Goal: Information Seeking & Learning: Compare options

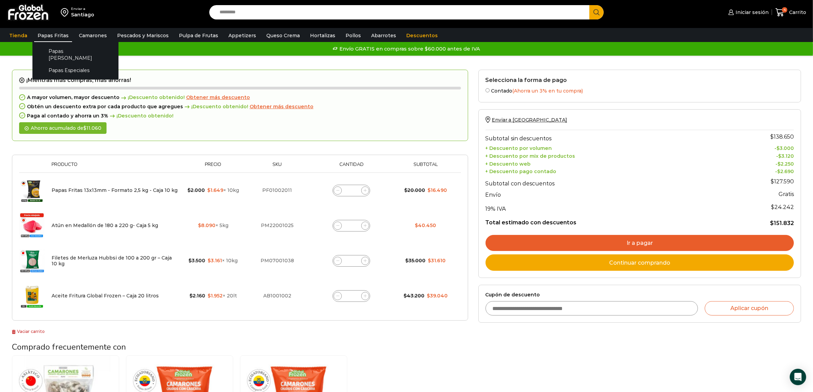
click at [48, 31] on link "Papas Fritas" at bounding box center [53, 35] width 38 height 13
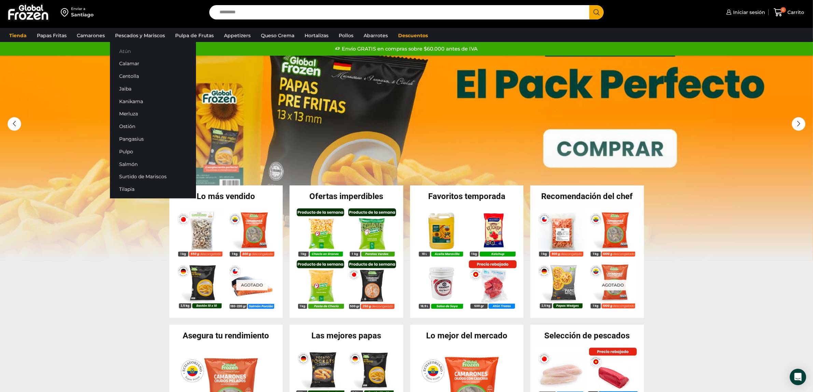
click at [124, 52] on link "Atún" at bounding box center [153, 51] width 86 height 13
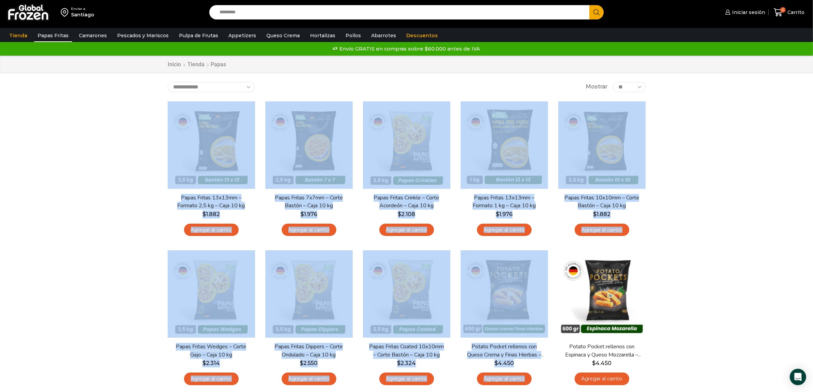
drag, startPoint x: 141, startPoint y: 101, endPoint x: 666, endPoint y: 248, distance: 545.5
click at [666, 248] on div "Enviar a Santiago Search input Search Iniciar sesión" at bounding box center [406, 300] width 813 height 600
click at [665, 248] on div "Enviar a Santiago Search input Search Iniciar sesión" at bounding box center [406, 300] width 813 height 600
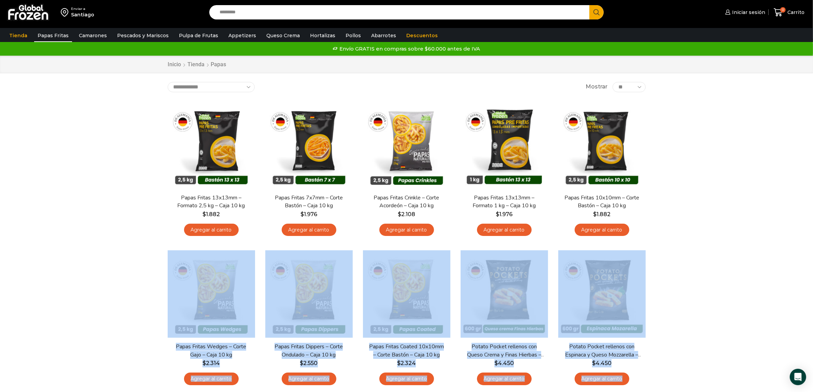
drag, startPoint x: 672, startPoint y: 390, endPoint x: 108, endPoint y: 271, distance: 576.3
click at [98, 277] on div "Enviar a Santiago Search input Search Iniciar sesión" at bounding box center [406, 300] width 813 height 600
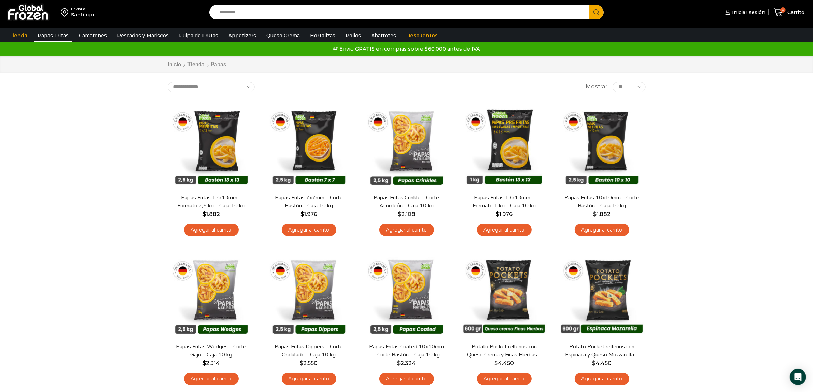
click at [149, 230] on div "Enviar a Santiago Search input Search Iniciar sesión" at bounding box center [406, 300] width 813 height 600
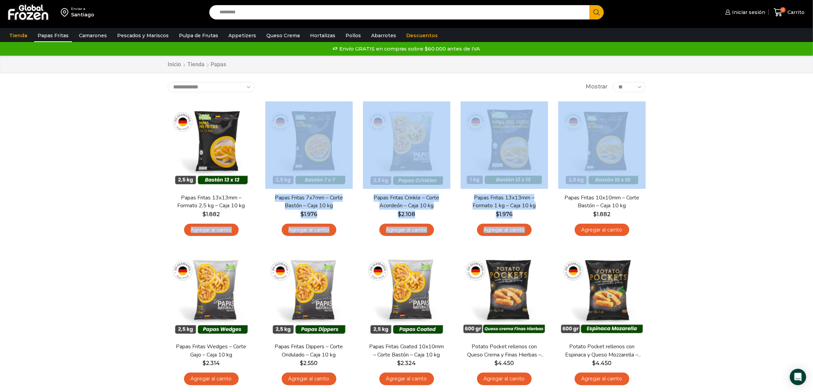
drag, startPoint x: 108, startPoint y: 237, endPoint x: 702, endPoint y: 127, distance: 603.7
click at [702, 127] on div "Enviar a Santiago Search input Search Iniciar sesión" at bounding box center [406, 300] width 813 height 600
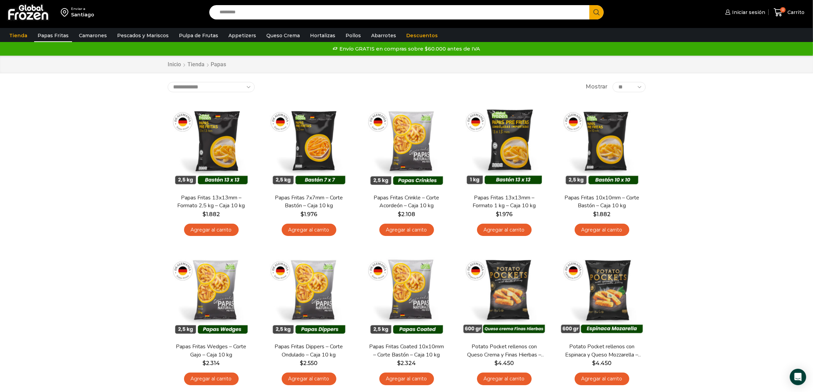
click at [719, 202] on div "Enviar a Santiago Search input Search Iniciar sesión" at bounding box center [406, 300] width 813 height 600
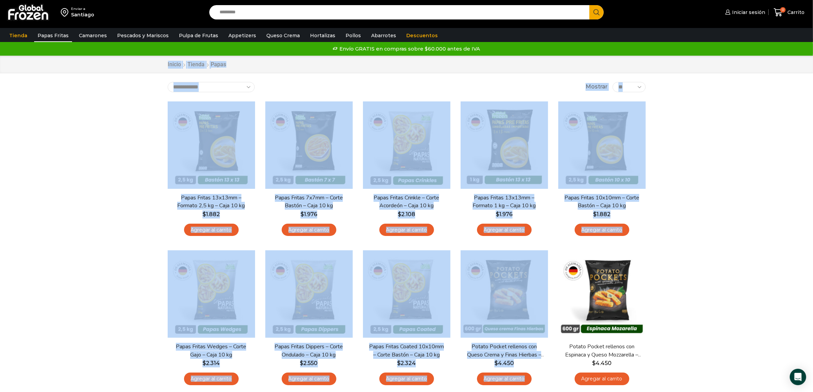
drag, startPoint x: 706, startPoint y: 250, endPoint x: 63, endPoint y: 67, distance: 667.9
click at [66, 66] on div "Enviar a Santiago Search input Search Iniciar sesión" at bounding box center [406, 300] width 813 height 600
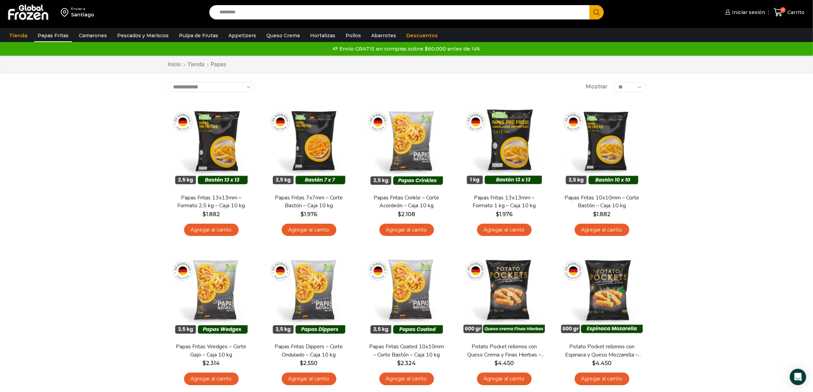
click at [46, 69] on div "Inicio Tienda Papas" at bounding box center [406, 65] width 813 height 18
click at [18, 38] on link "Tienda" at bounding box center [18, 35] width 25 height 13
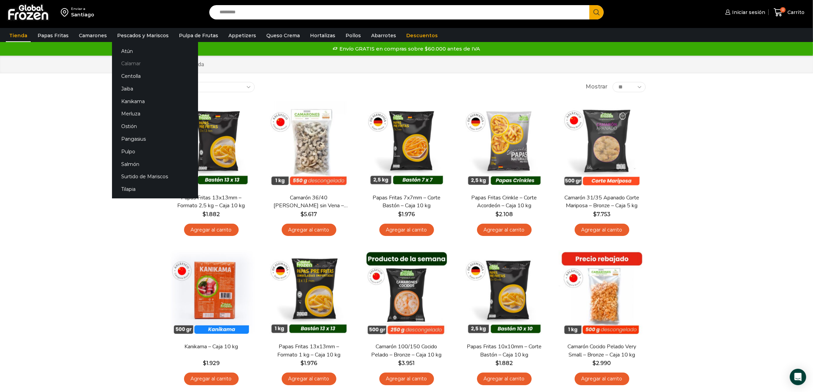
click at [120, 62] on link "Calamar" at bounding box center [155, 63] width 86 height 13
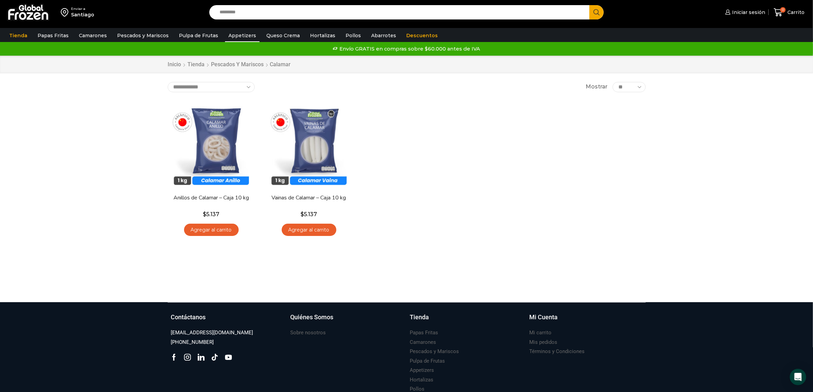
click at [227, 39] on link "Appetizers" at bounding box center [242, 35] width 34 height 13
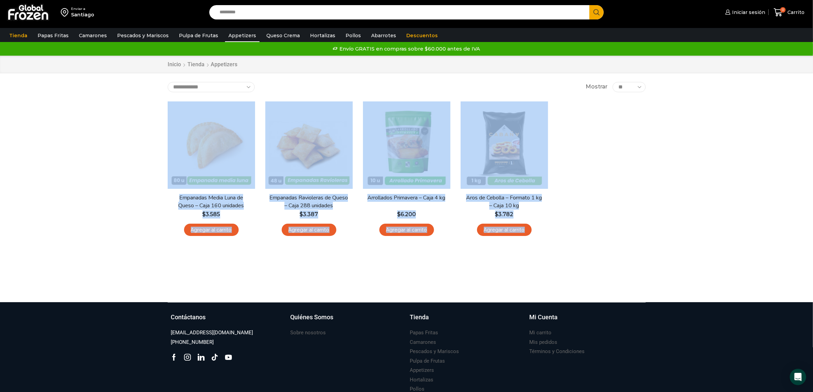
drag, startPoint x: 110, startPoint y: 279, endPoint x: 10, endPoint y: 165, distance: 151.7
click at [10, 165] on div "Enviar a Santiago Search input Search Iniciar sesión" at bounding box center [406, 151] width 813 height 302
drag, startPoint x: 15, startPoint y: 169, endPoint x: 70, endPoint y: 190, distance: 58.5
click at [16, 170] on div "Enviar a Santiago Search input Search Iniciar sesión" at bounding box center [406, 151] width 813 height 302
click at [115, 256] on div "Enviar a Santiago Search input Search Iniciar sesión" at bounding box center [406, 151] width 813 height 302
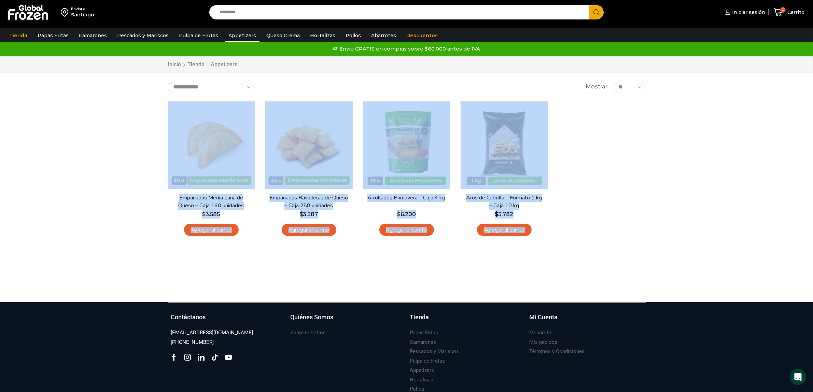
click at [113, 270] on div "Enviar a Santiago Search input Search Iniciar sesión" at bounding box center [406, 151] width 813 height 302
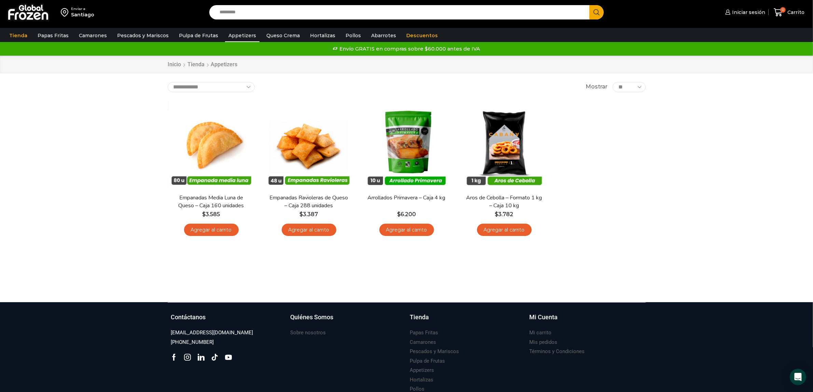
click at [562, 249] on div "**********" at bounding box center [406, 179] width 488 height 194
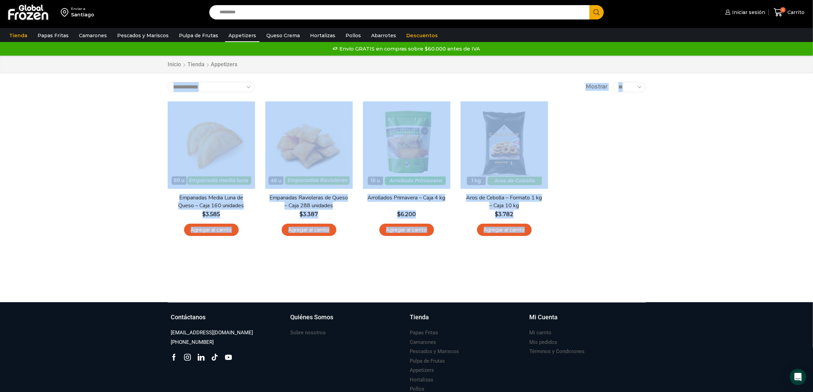
drag, startPoint x: 580, startPoint y: 243, endPoint x: 137, endPoint y: 84, distance: 470.6
click at [137, 84] on div "Enviar a Santiago Search input Search Iniciar sesión" at bounding box center [406, 151] width 813 height 302
drag, startPoint x: 121, startPoint y: 111, endPoint x: 124, endPoint y: 112, distance: 3.6
click at [121, 111] on div "Enviar a Santiago Search input Search Iniciar sesión" at bounding box center [406, 151] width 813 height 302
click at [125, 112] on div "Enviar a Santiago Search input Search Iniciar sesión" at bounding box center [406, 151] width 813 height 302
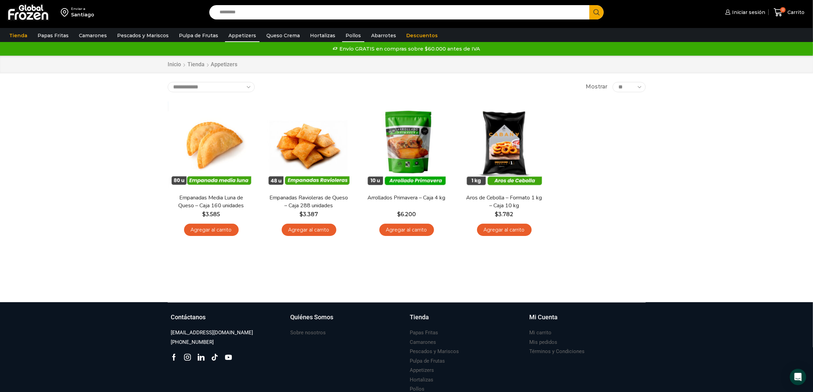
click at [345, 36] on link "Pollos" at bounding box center [353, 35] width 22 height 13
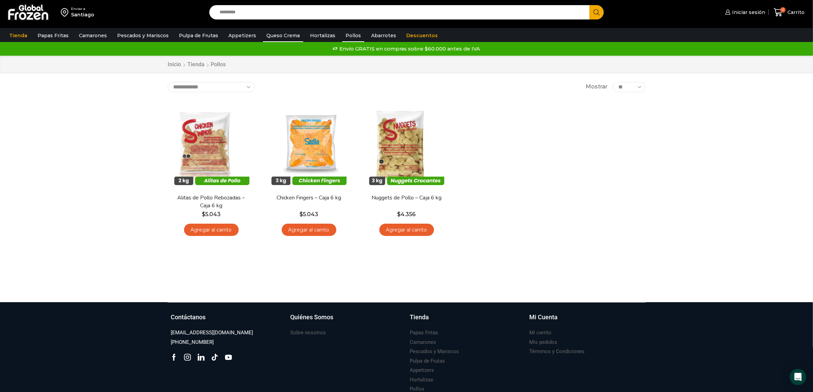
click at [270, 35] on link "Queso Crema" at bounding box center [283, 35] width 40 height 13
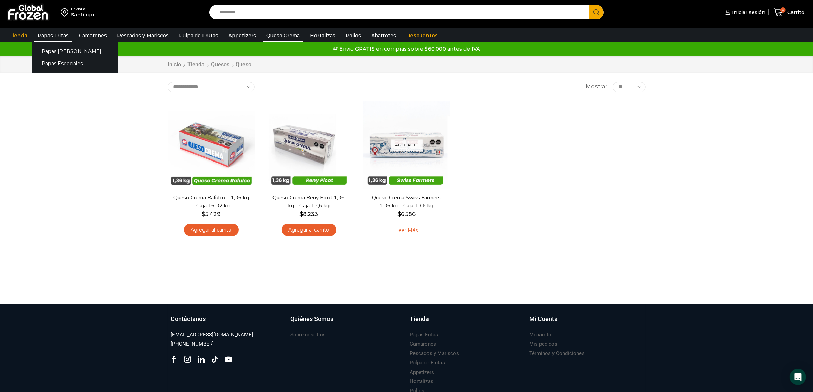
click at [52, 35] on link "Papas Fritas" at bounding box center [53, 35] width 38 height 13
click at [47, 48] on link "Papas [PERSON_NAME]" at bounding box center [75, 51] width 86 height 13
